Goal: Task Accomplishment & Management: Complete application form

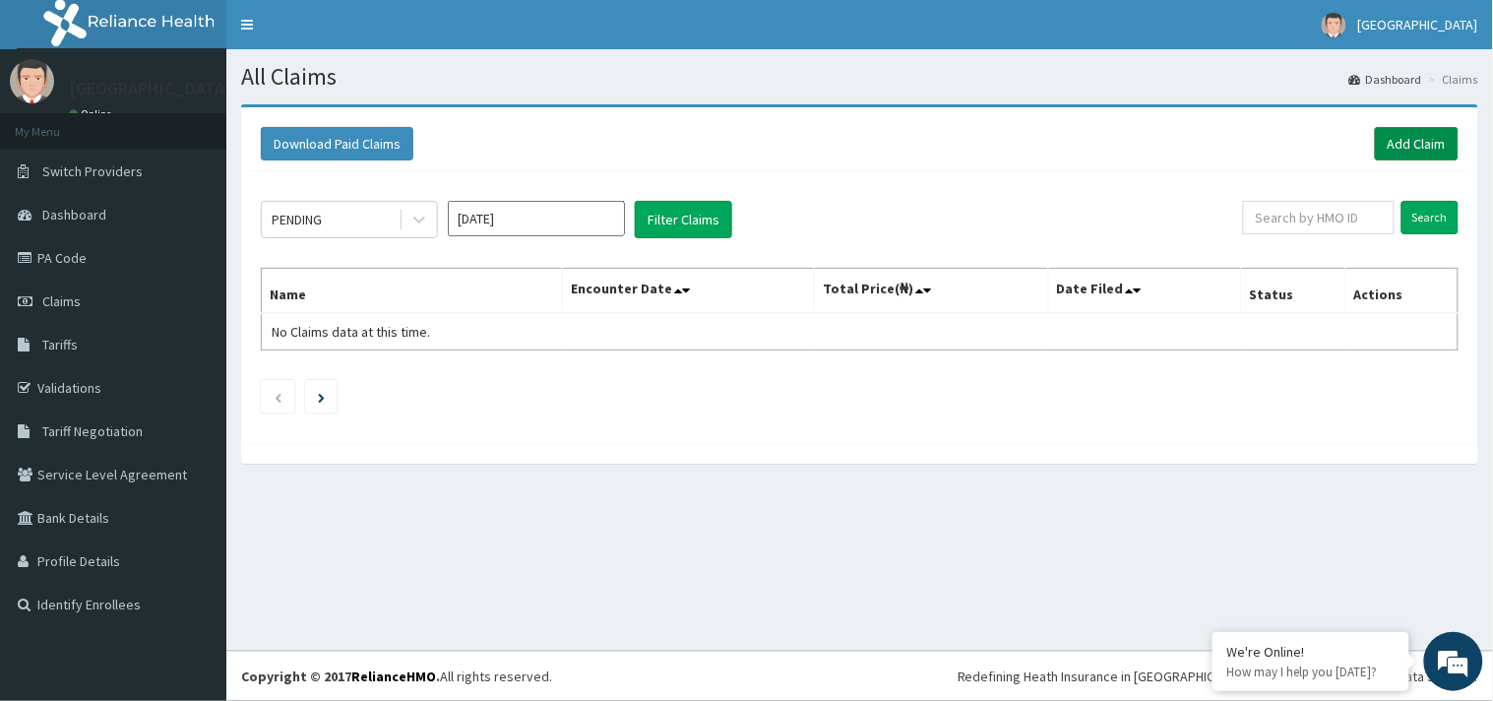
click at [1395, 145] on link "Add Claim" at bounding box center [1417, 143] width 84 height 33
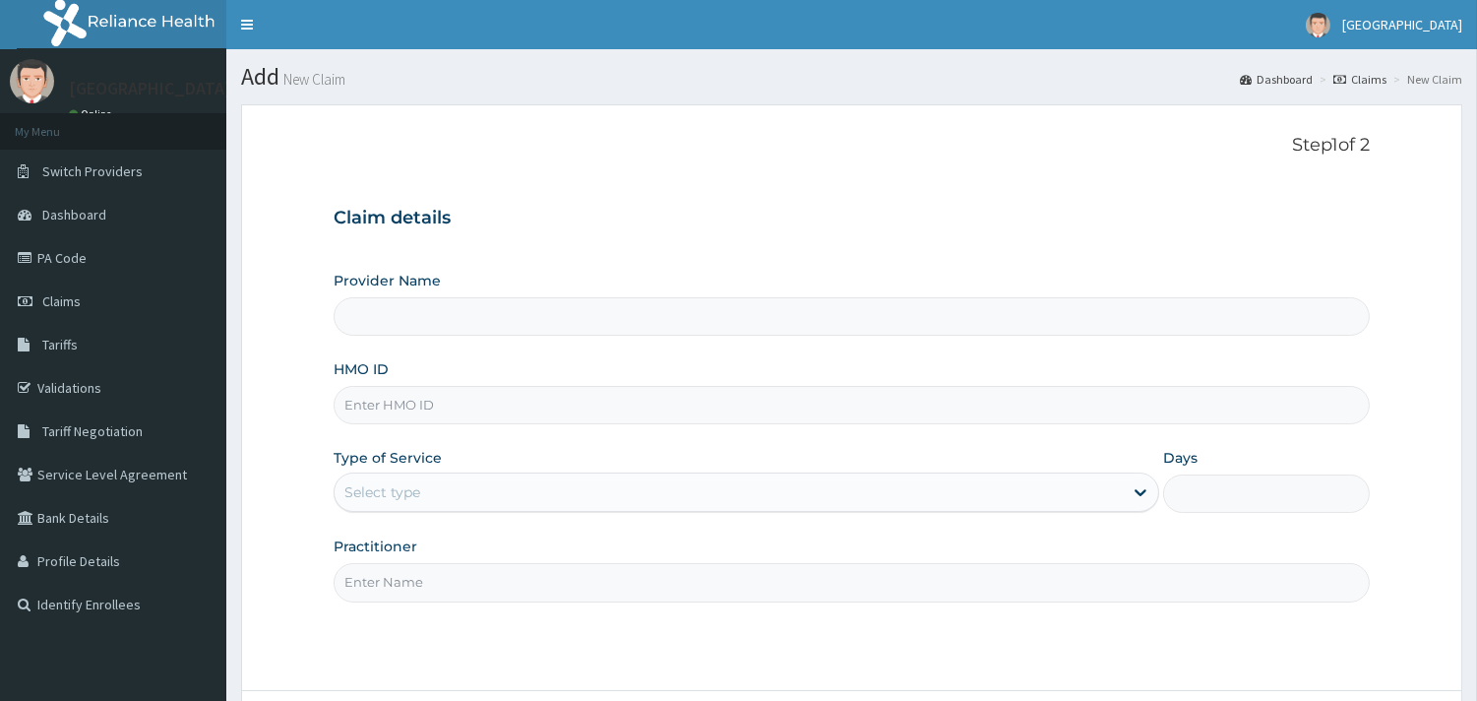
click at [443, 406] on input "HMO ID" at bounding box center [852, 405] width 1036 height 38
type input "[GEOGRAPHIC_DATA] - [GEOGRAPHIC_DATA]"
click at [472, 308] on input "[GEOGRAPHIC_DATA] - [GEOGRAPHIC_DATA]" at bounding box center [852, 316] width 1036 height 38
click at [453, 417] on input "HMO ID" at bounding box center [852, 405] width 1036 height 38
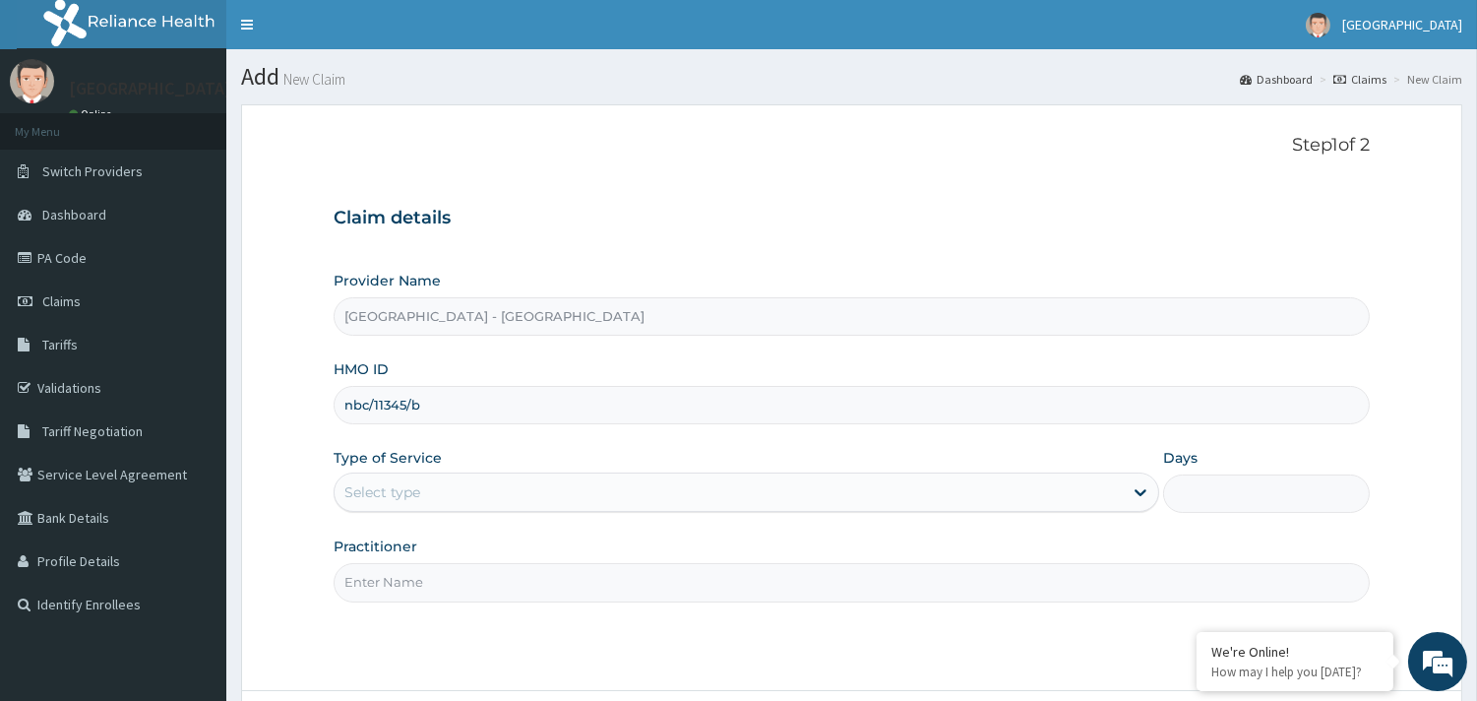
type input "nbc/11345/b"
click at [551, 505] on div "Select type" at bounding box center [729, 491] width 788 height 31
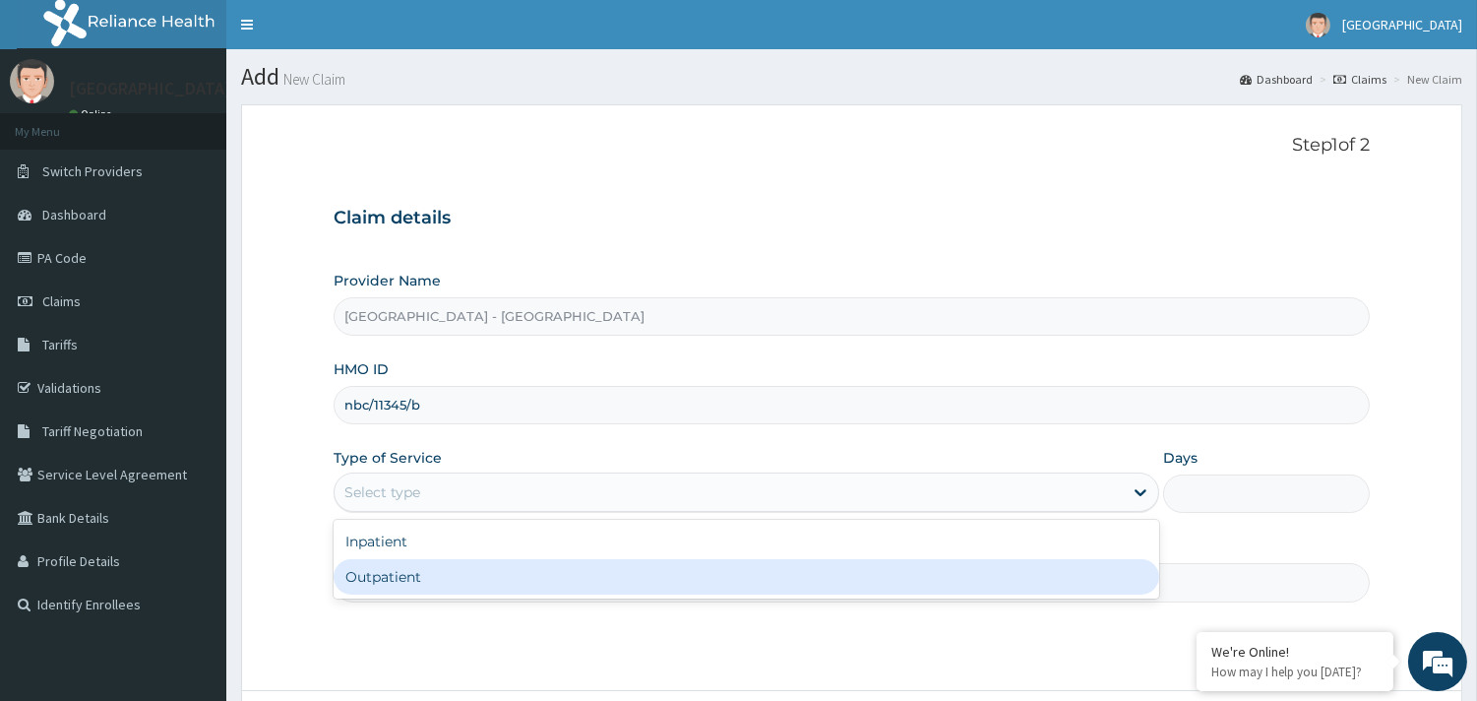
click at [411, 581] on div "Outpatient" at bounding box center [747, 576] width 826 height 35
type input "1"
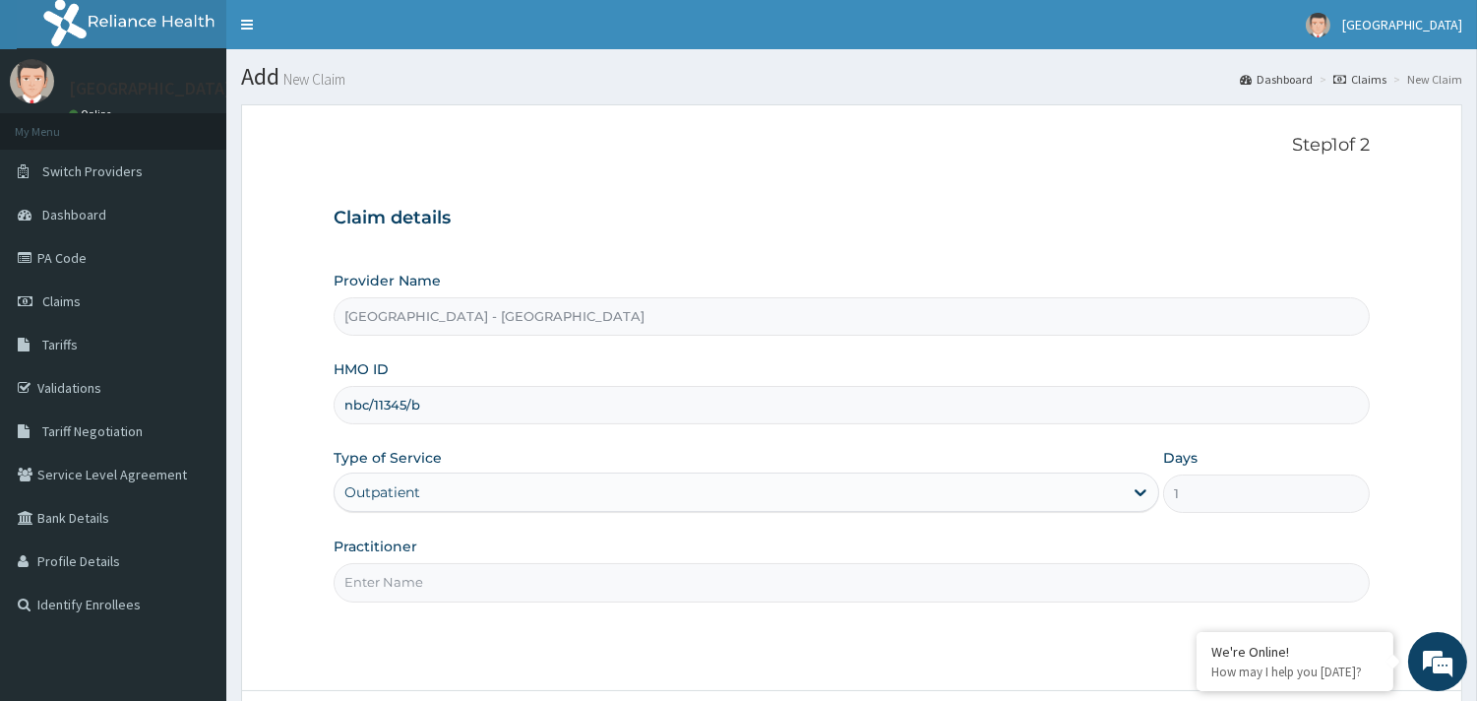
drag, startPoint x: 428, startPoint y: 575, endPoint x: 421, endPoint y: 597, distance: 23.7
click at [428, 575] on input "Practitioner" at bounding box center [852, 582] width 1036 height 38
click at [465, 566] on input "Practitioner" at bounding box center [852, 582] width 1036 height 38
click at [473, 597] on input "Practitioner" at bounding box center [852, 582] width 1036 height 38
type input "d"
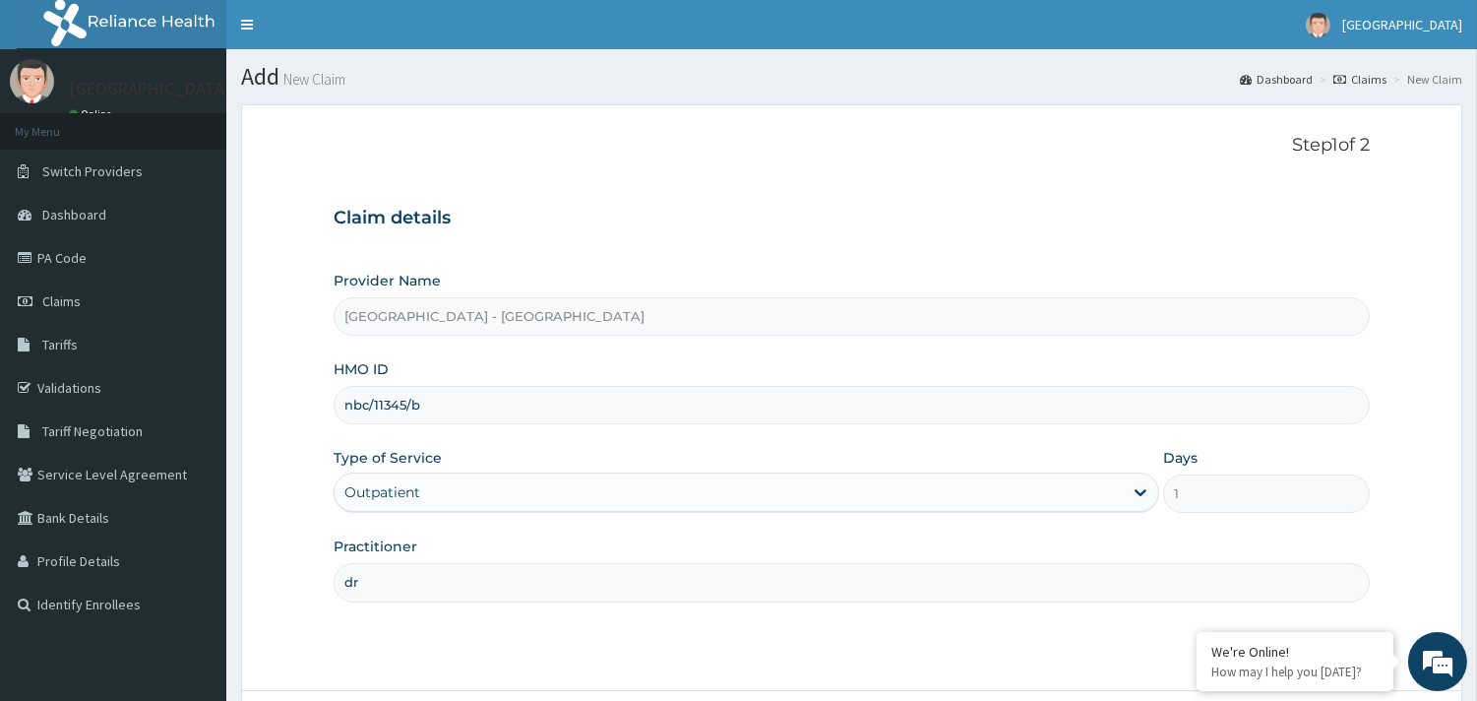
type input "d"
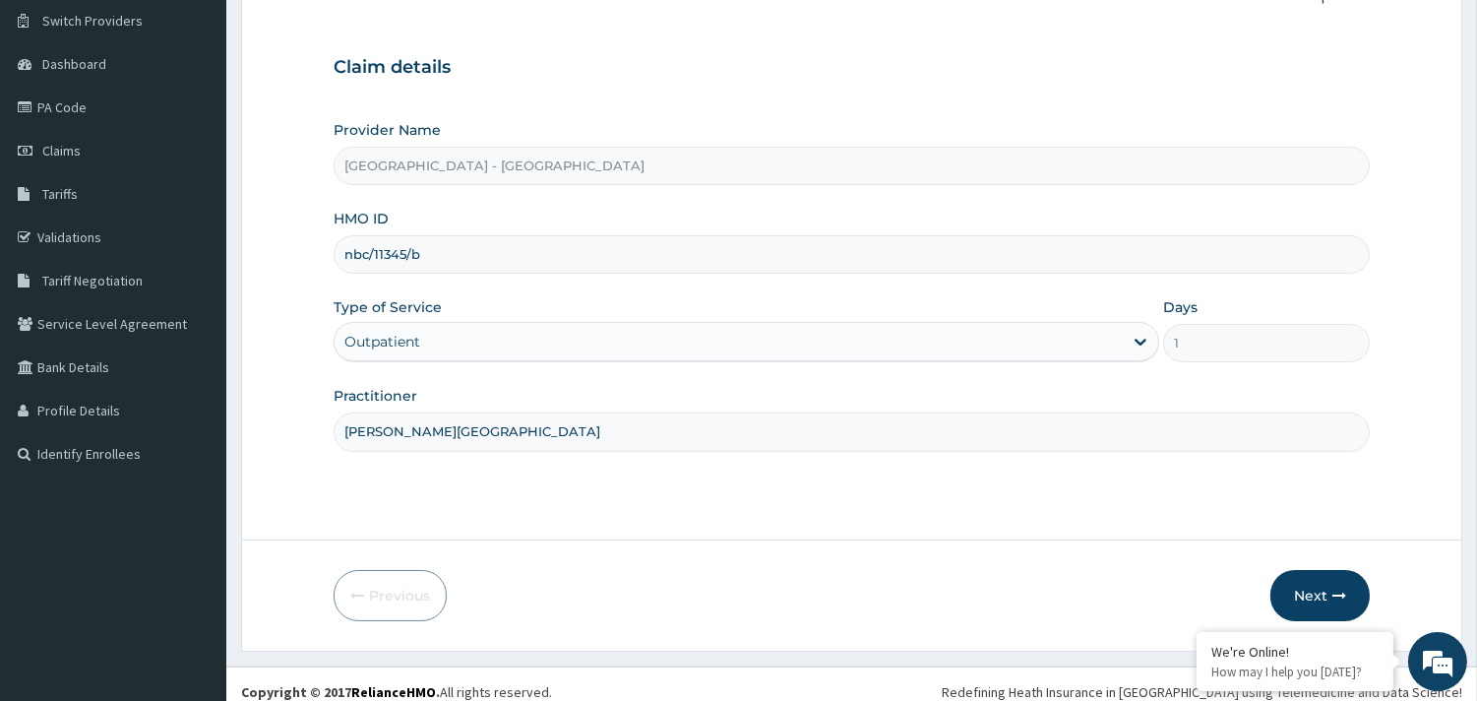
scroll to position [167, 0]
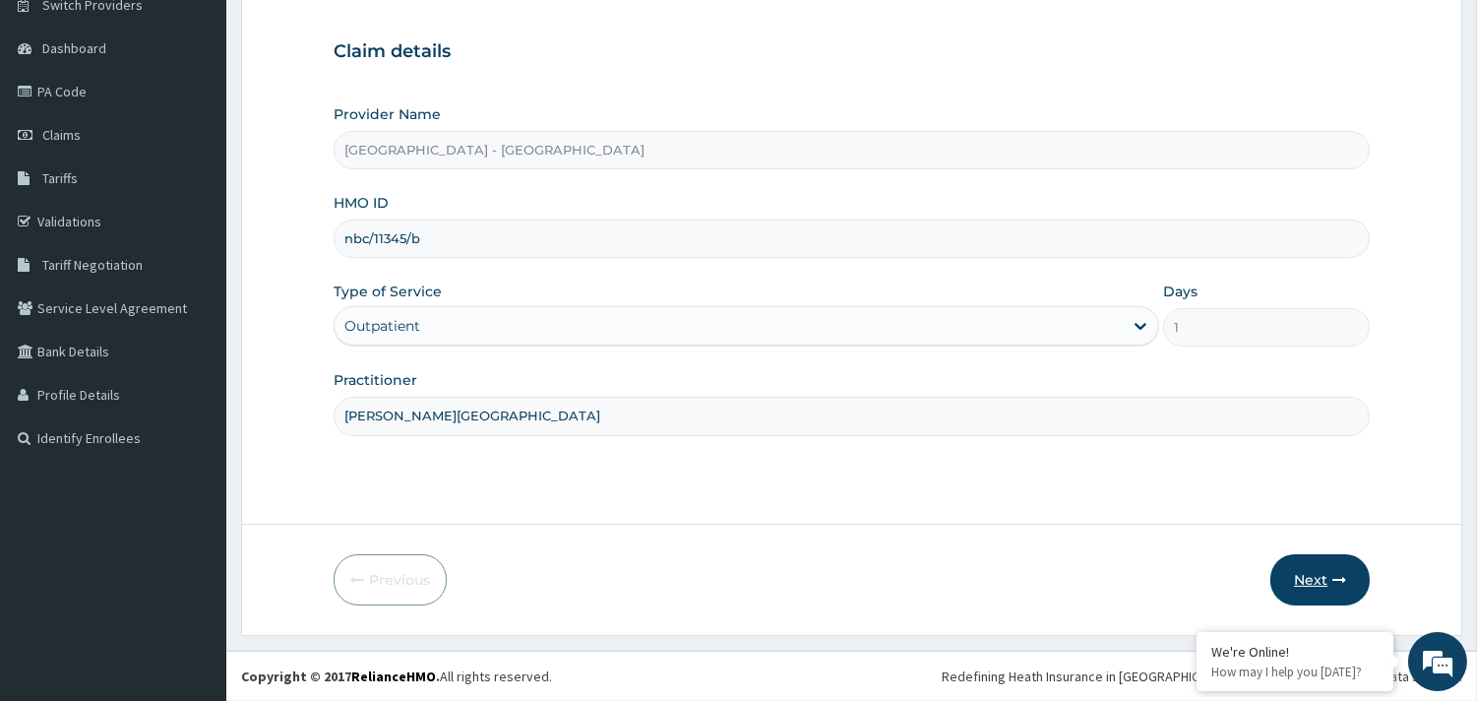
type input "[PERSON_NAME][GEOGRAPHIC_DATA]"
click at [1309, 572] on button "Next" at bounding box center [1320, 579] width 99 height 51
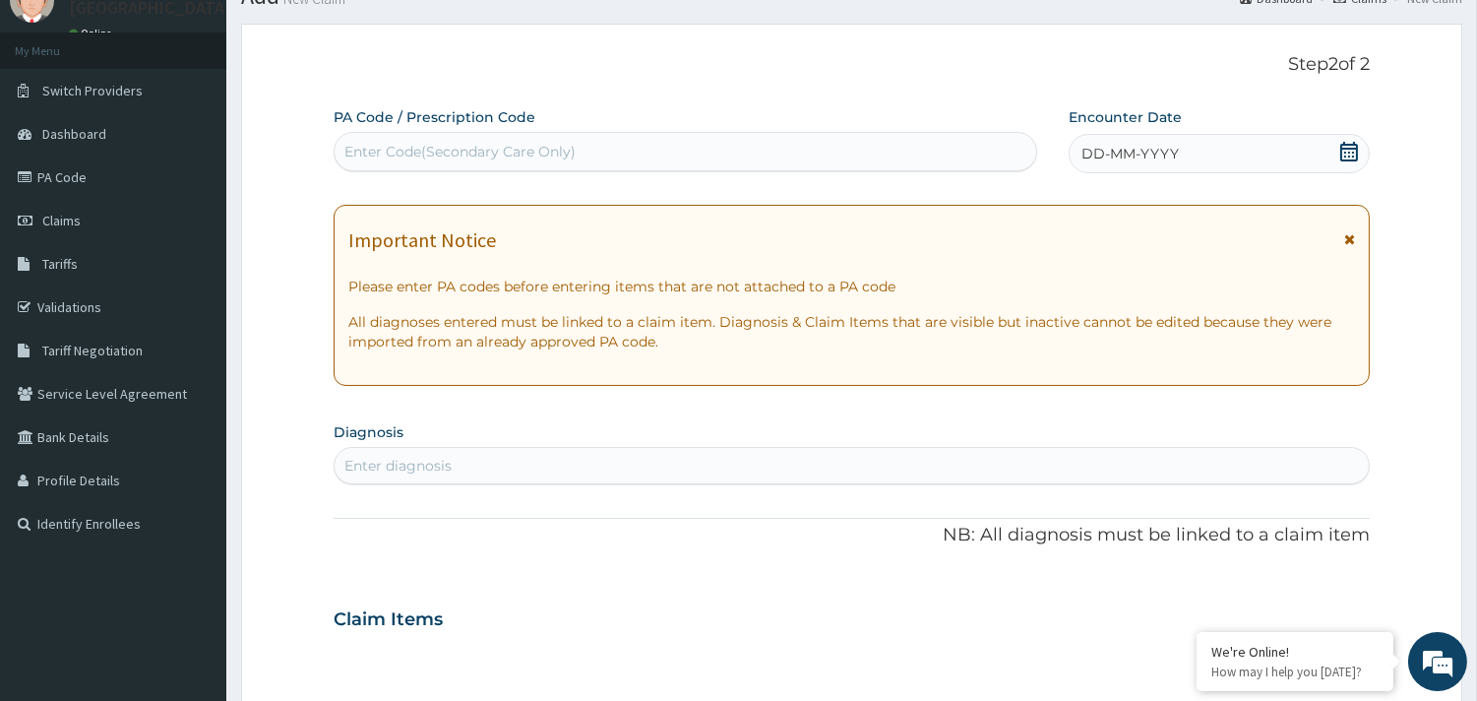
scroll to position [57, 0]
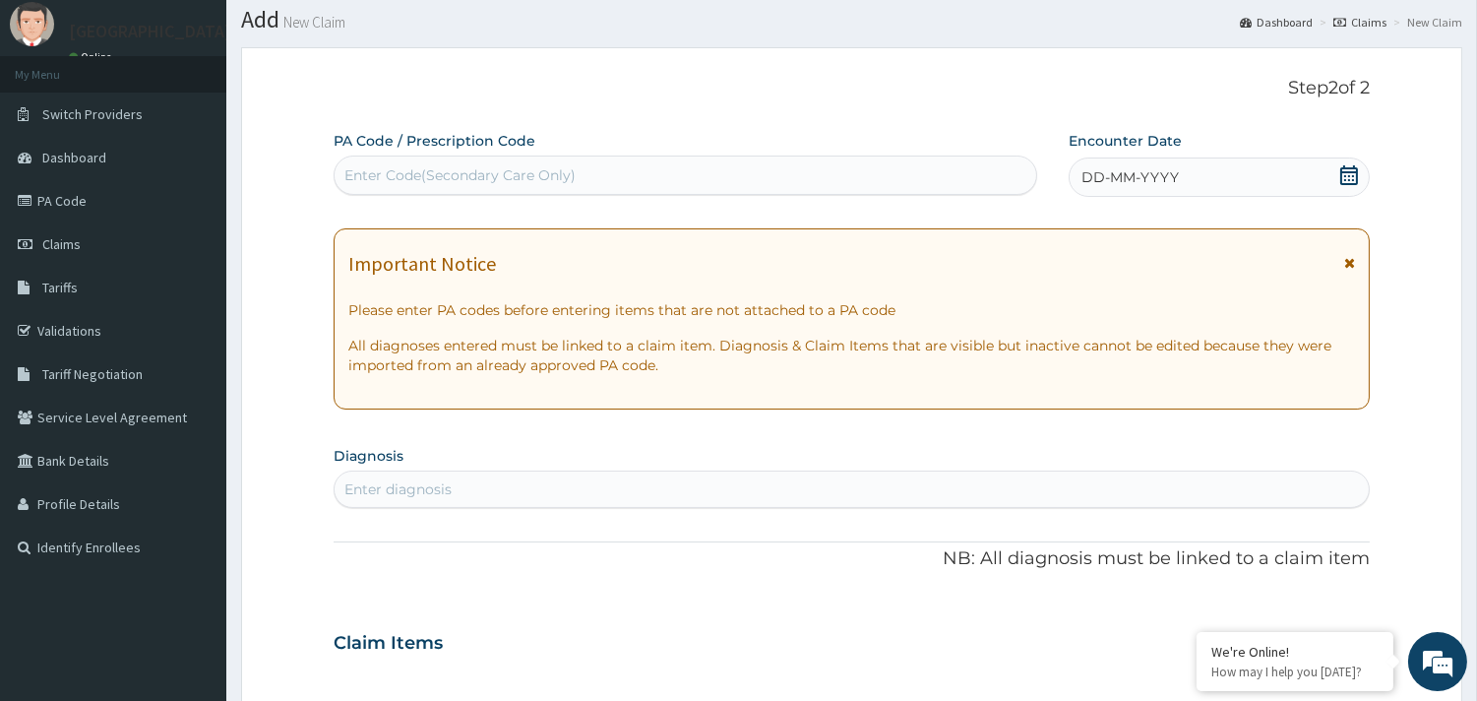
click at [1345, 170] on icon at bounding box center [1349, 175] width 18 height 20
click at [616, 150] on div "PA Code / Prescription Code Enter Code(Secondary Care Only)" at bounding box center [686, 163] width 704 height 64
click at [613, 169] on div "Enter Code(Secondary Care Only)" at bounding box center [686, 174] width 702 height 31
drag, startPoint x: 608, startPoint y: 172, endPoint x: 492, endPoint y: 178, distance: 116.3
click at [492, 178] on div "Enter Code(Secondary Care Only)" at bounding box center [459, 175] width 231 height 20
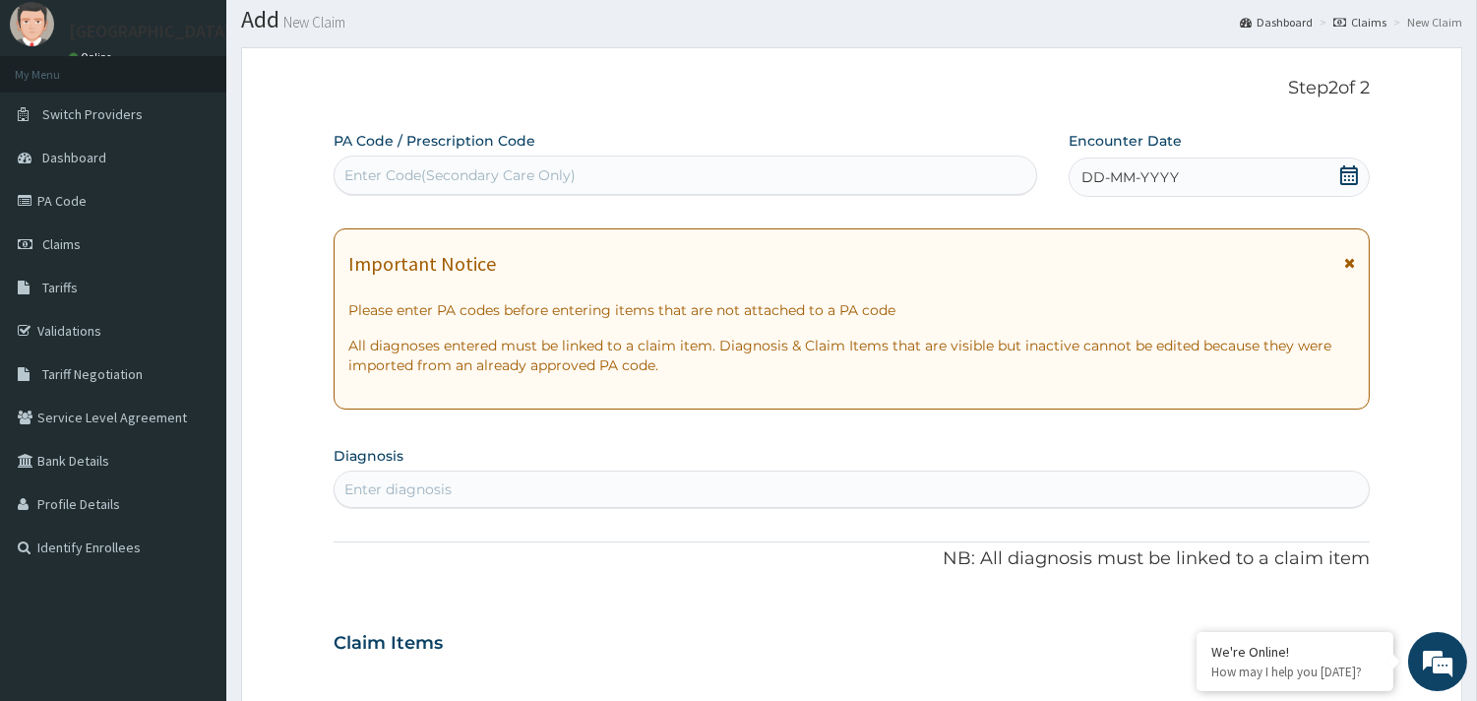
click at [492, 175] on div "Enter Code(Secondary Care Only)" at bounding box center [459, 175] width 231 height 20
paste input "PA/1A1CC3"
type input "PA/1A1CC3"
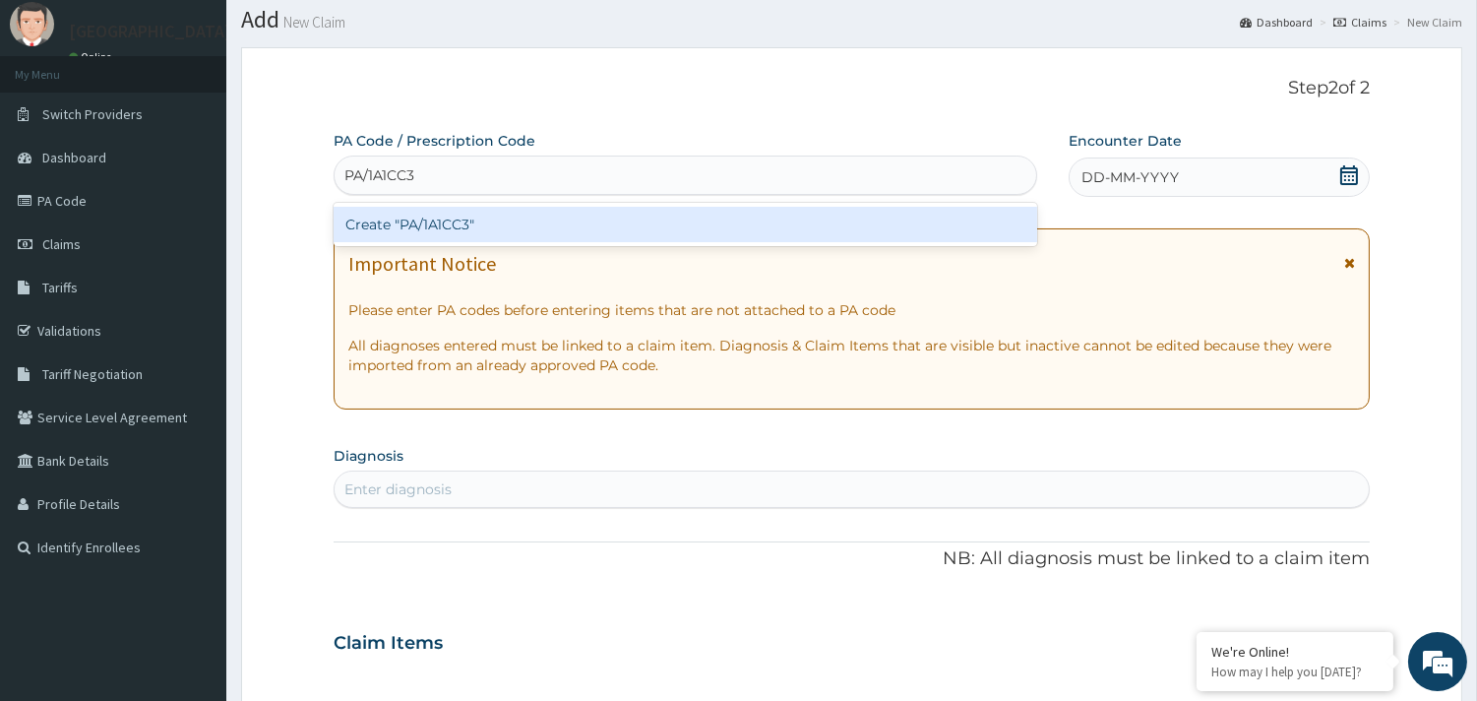
click at [458, 214] on div "Create "PA/1A1CC3"" at bounding box center [686, 224] width 704 height 35
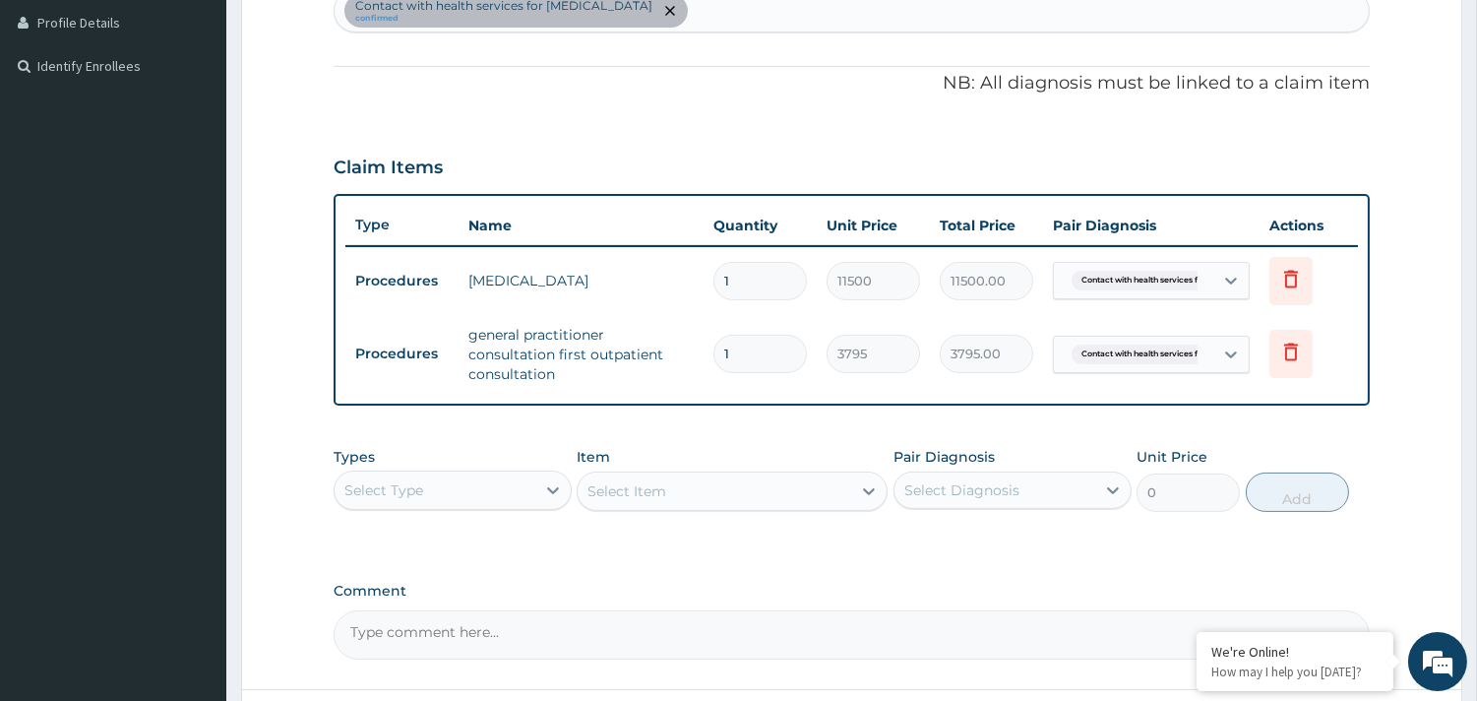
scroll to position [691, 0]
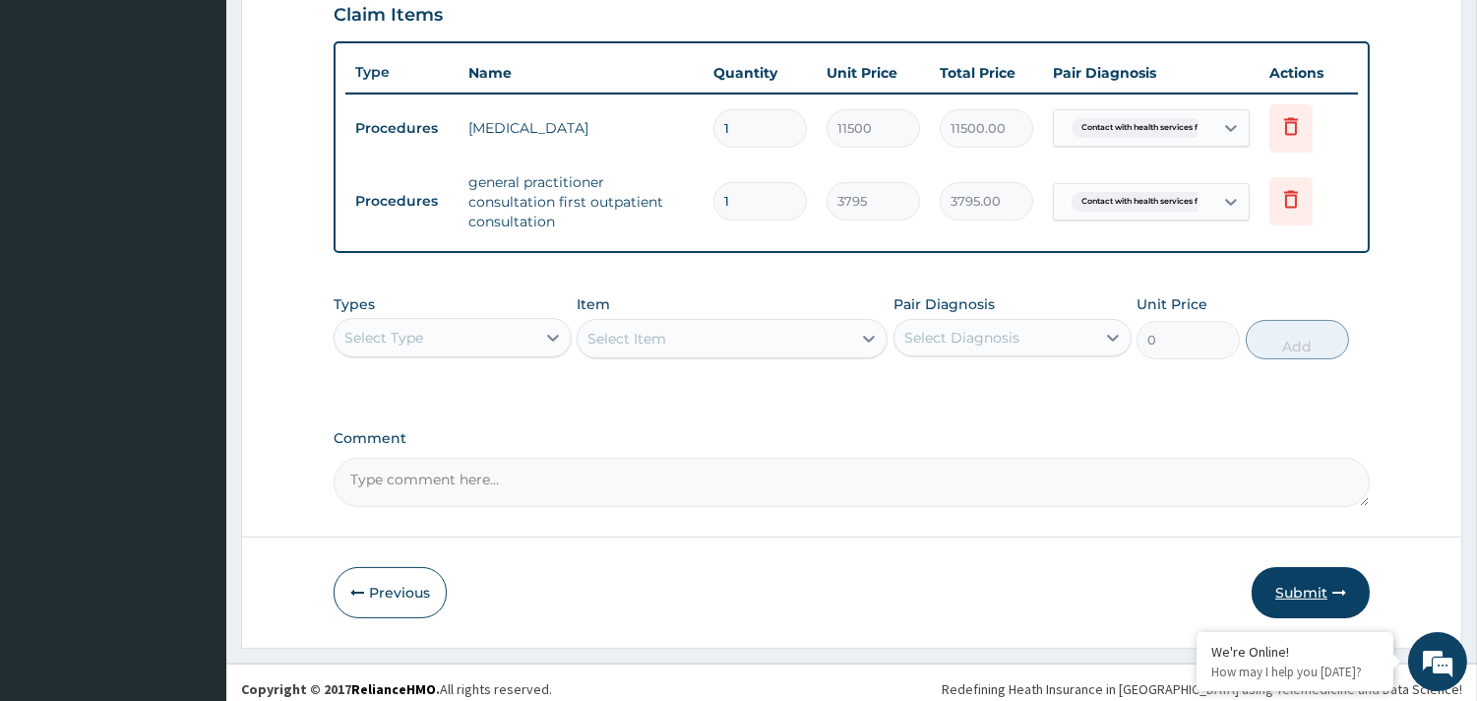
click at [1310, 590] on button "Submit" at bounding box center [1311, 592] width 118 height 51
